Goal: Task Accomplishment & Management: Use online tool/utility

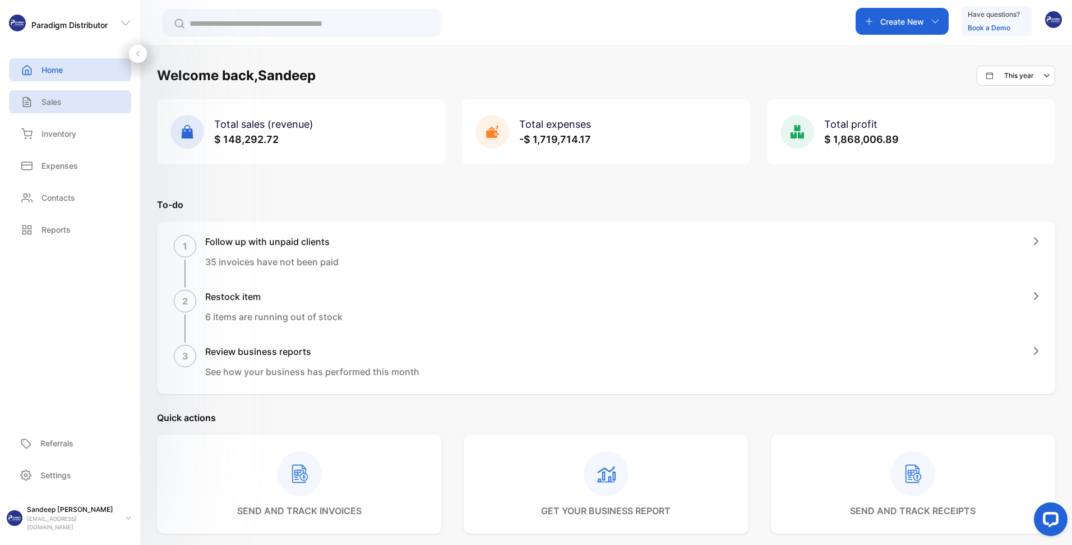
click at [55, 104] on p "Sales" at bounding box center [51, 102] width 20 height 12
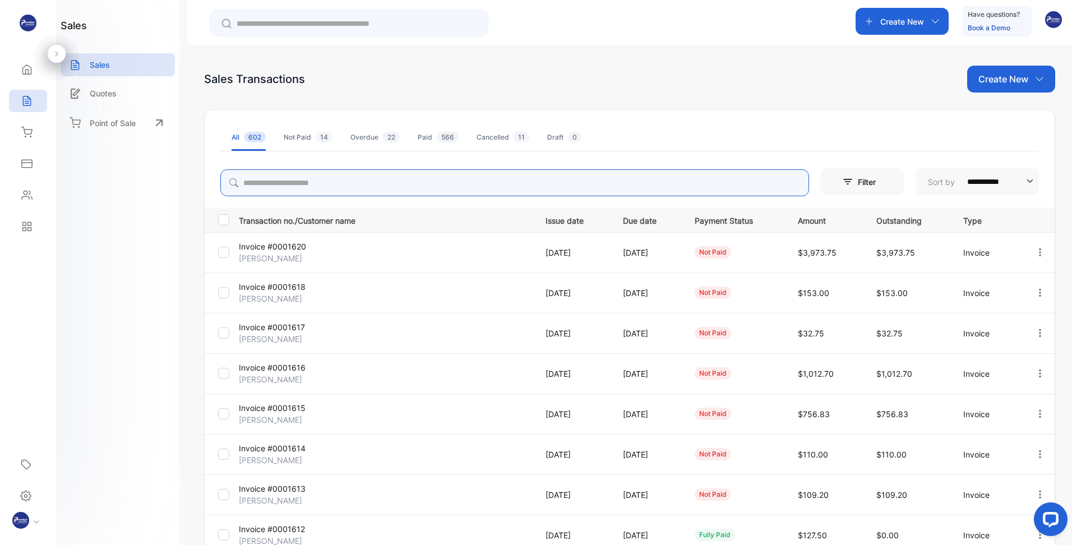
click at [377, 179] on input "search" at bounding box center [514, 182] width 588 height 27
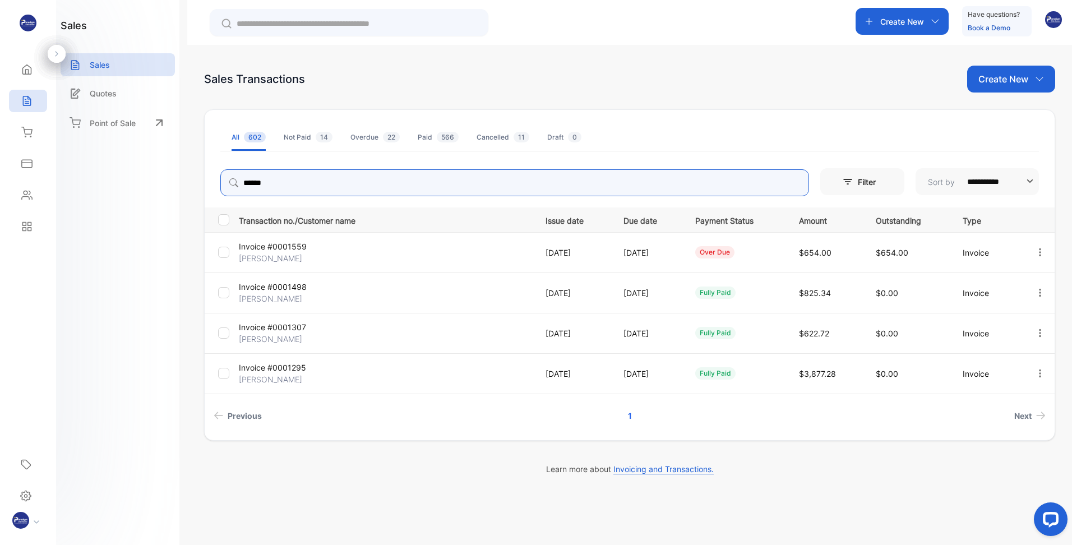
type input "******"
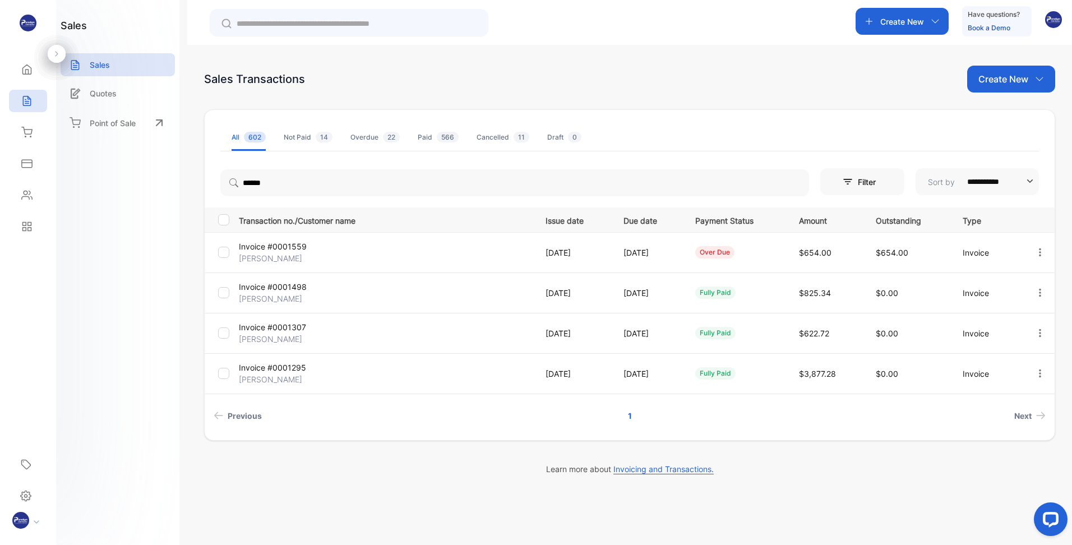
click at [272, 253] on p "[PERSON_NAME]" at bounding box center [288, 258] width 98 height 12
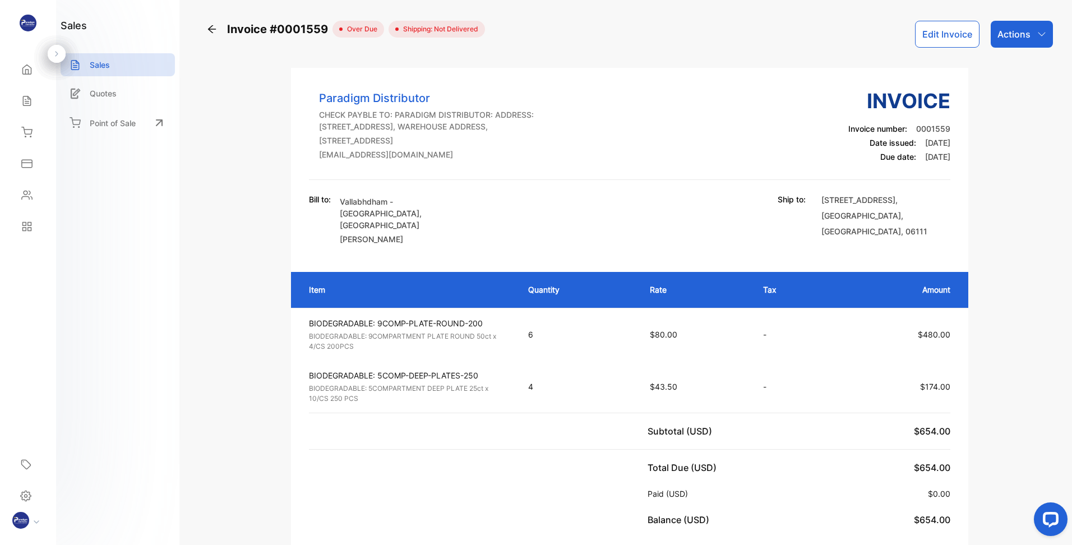
click at [1032, 28] on div "Actions" at bounding box center [1021, 34] width 62 height 27
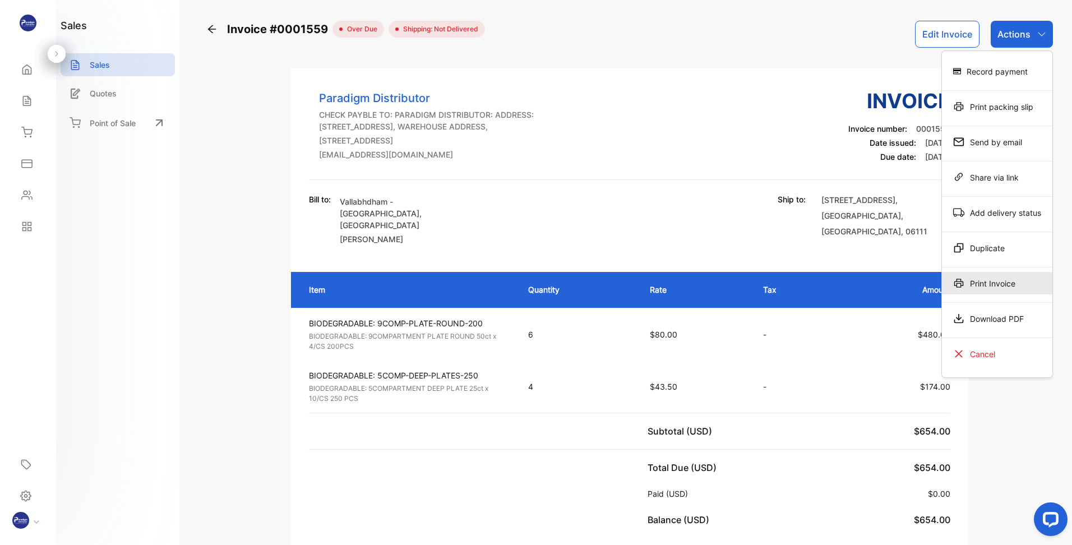
click at [981, 279] on div "Print Invoice" at bounding box center [997, 283] width 110 height 22
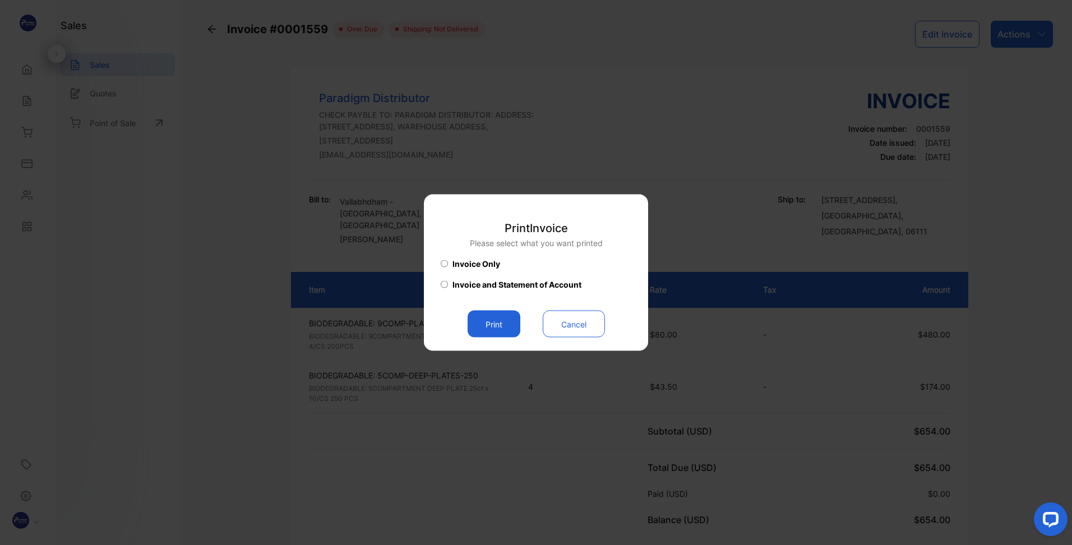
click at [490, 330] on button "Print" at bounding box center [493, 323] width 53 height 27
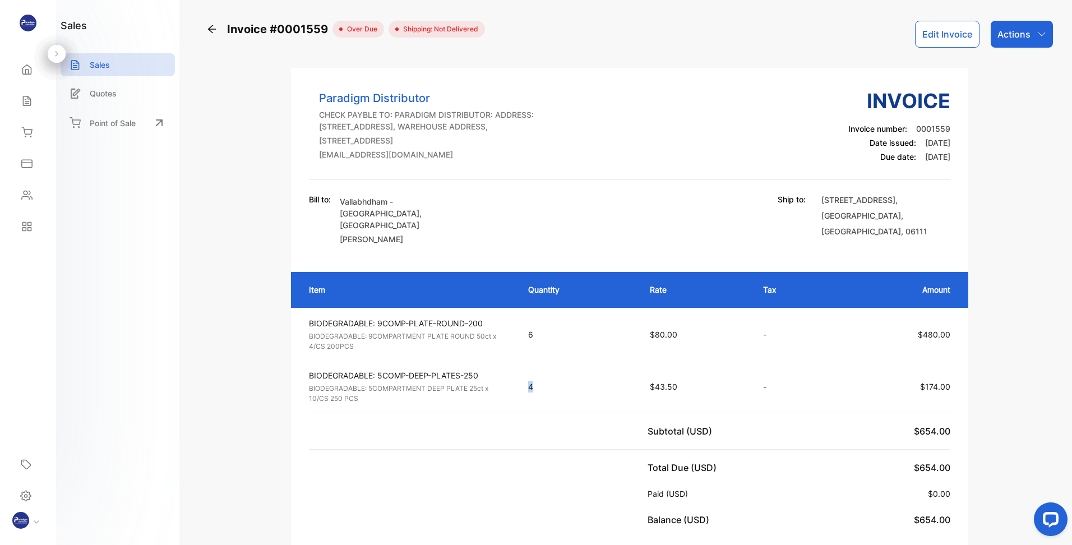
drag, startPoint x: 526, startPoint y: 387, endPoint x: 537, endPoint y: 384, distance: 11.4
click at [537, 384] on td "4" at bounding box center [578, 386] width 122 height 52
click at [1037, 30] on icon "button" at bounding box center [1041, 34] width 9 height 9
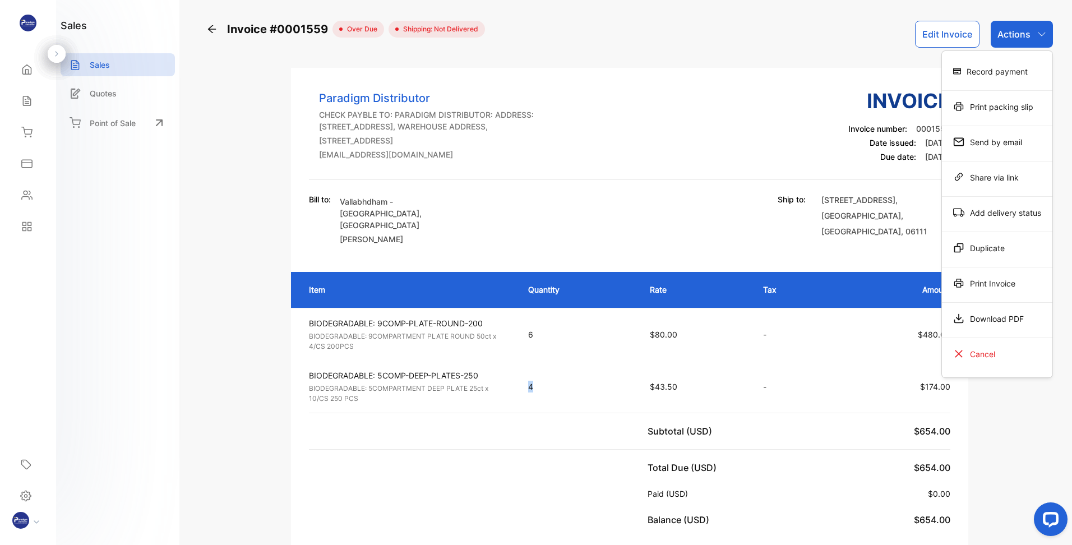
click at [979, 286] on div "Print Invoice" at bounding box center [997, 283] width 110 height 22
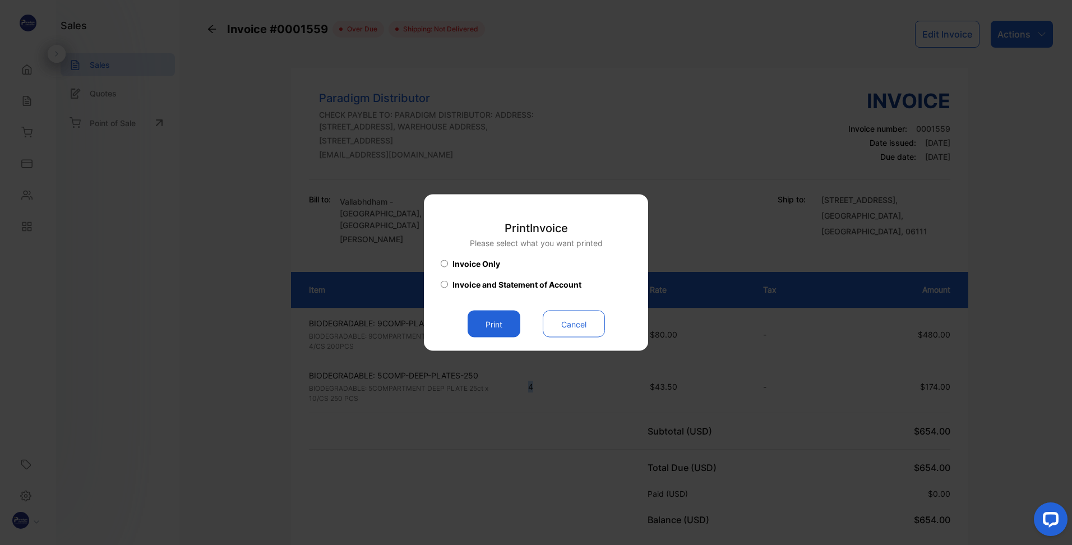
click at [494, 324] on button "Print" at bounding box center [493, 323] width 53 height 27
